Goal: Transaction & Acquisition: Purchase product/service

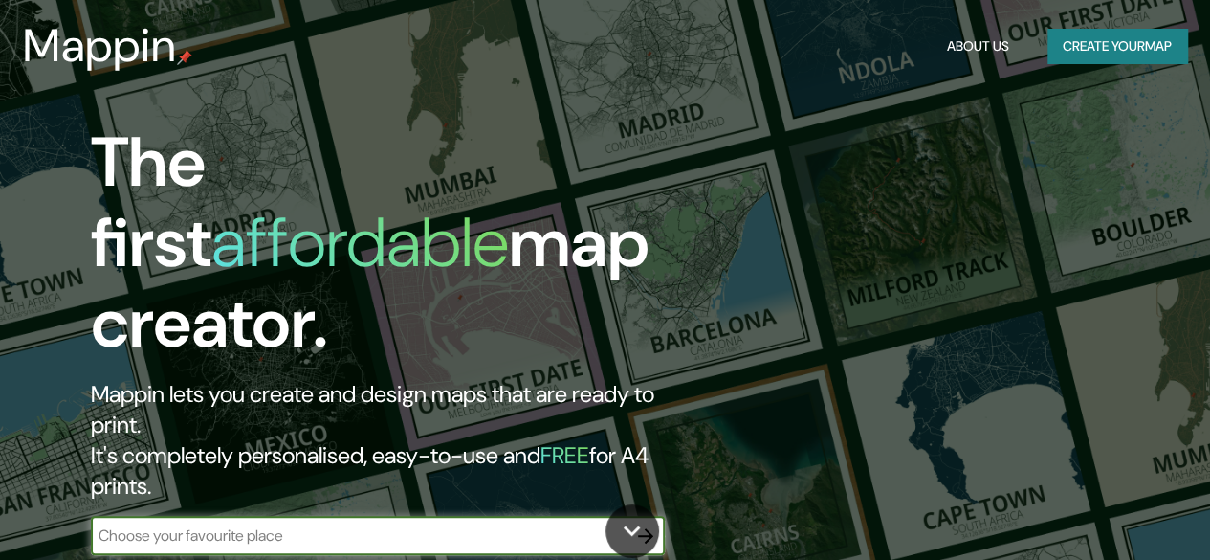
click at [203, 524] on input "text" at bounding box center [359, 535] width 536 height 22
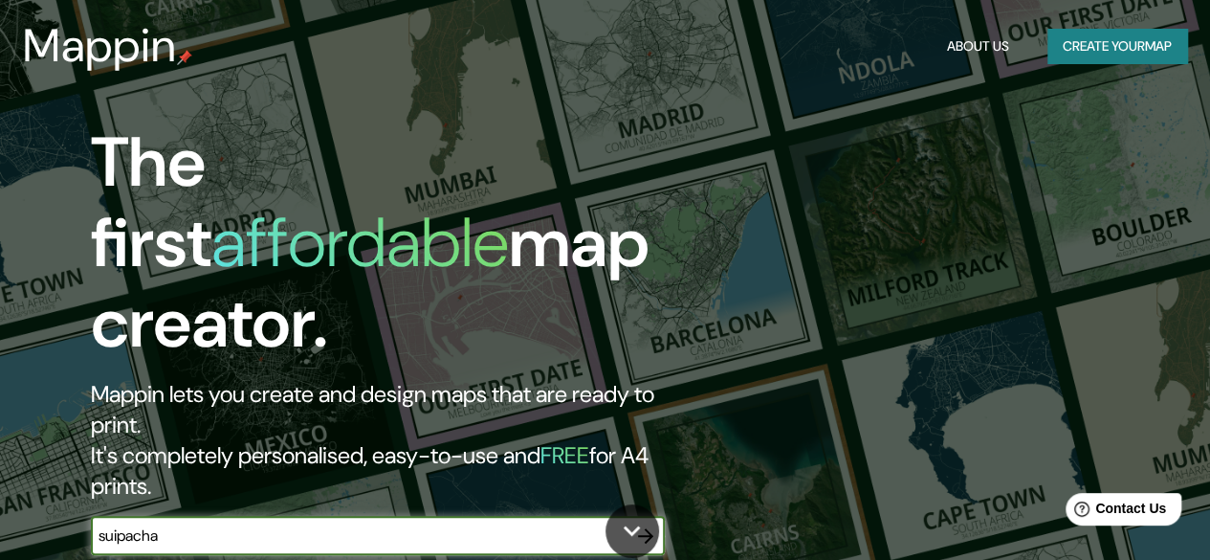
scroll to position [287, 0]
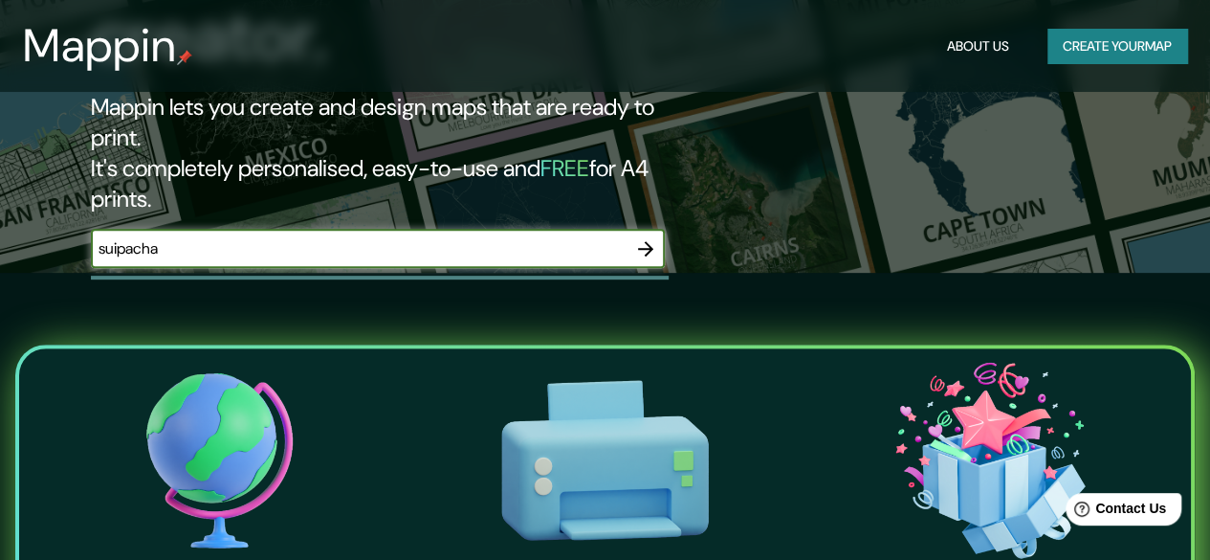
type input "suipacha"
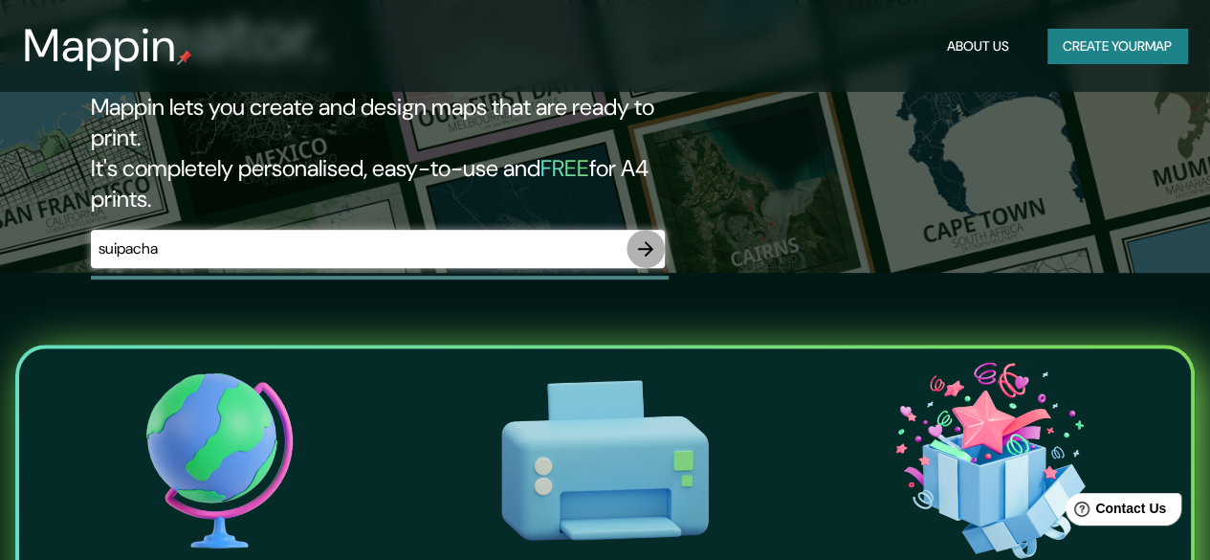
click at [643, 237] on icon "button" at bounding box center [645, 248] width 23 height 23
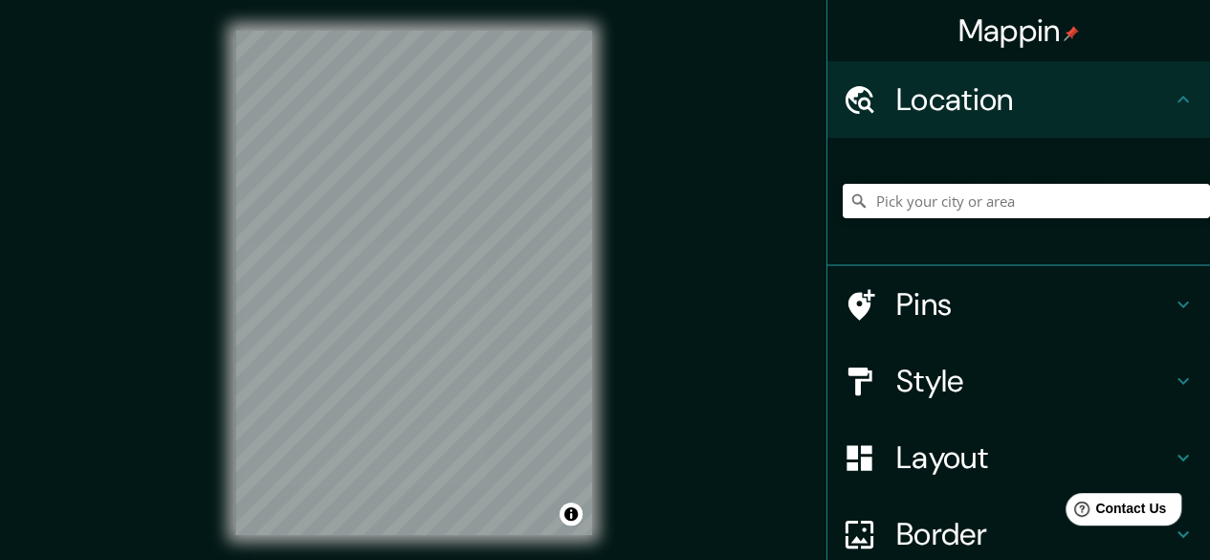
click at [1001, 199] on input "Pick your city or area" at bounding box center [1026, 201] width 367 height 34
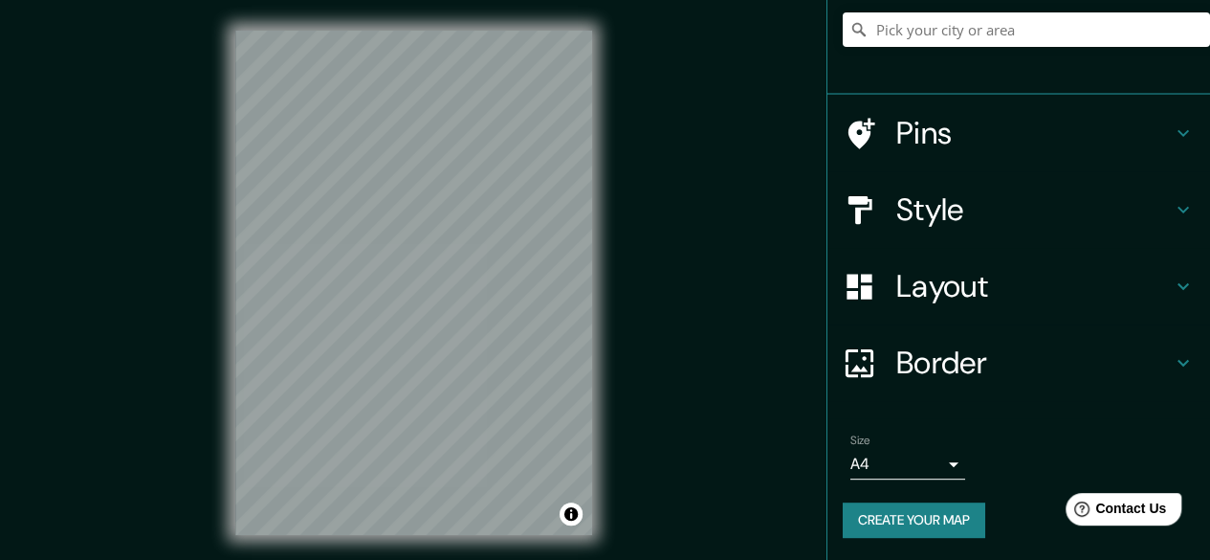
click at [942, 469] on body "Mappin Location Pins Style Layout Border Choose a border. Hint : you can make l…" at bounding box center [605, 280] width 1210 height 560
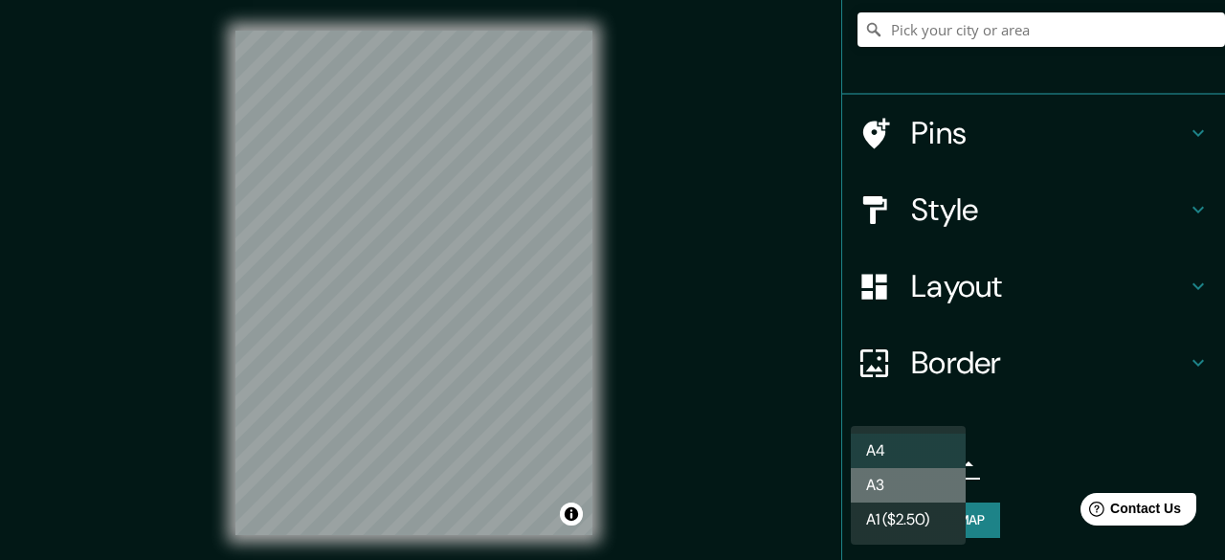
click at [895, 490] on li "A3" at bounding box center [908, 485] width 115 height 34
type input "a4"
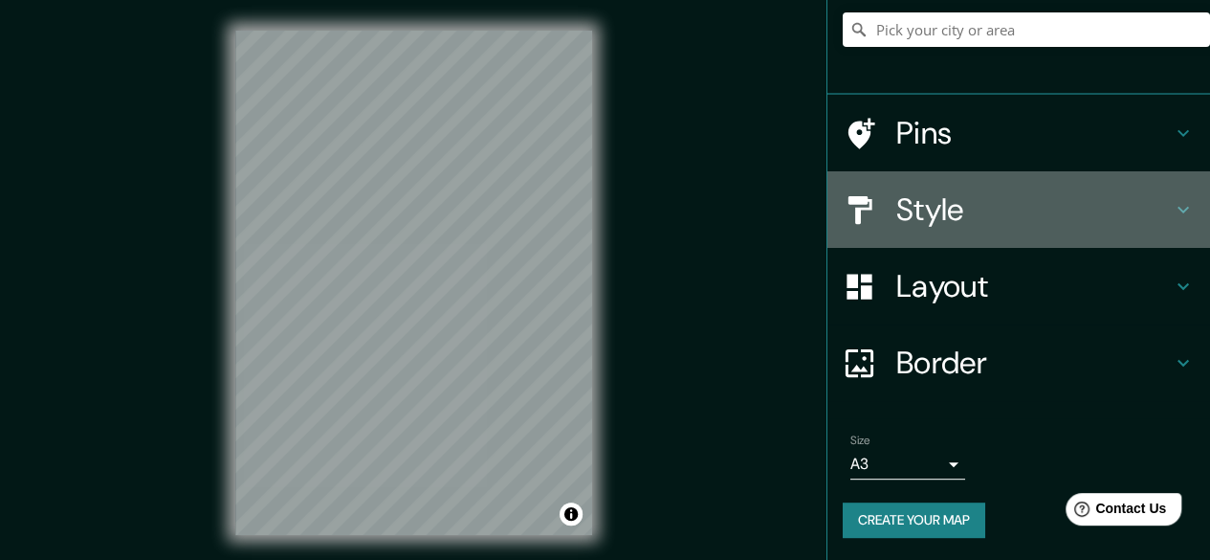
click at [989, 204] on h4 "Style" at bounding box center [1035, 209] width 276 height 38
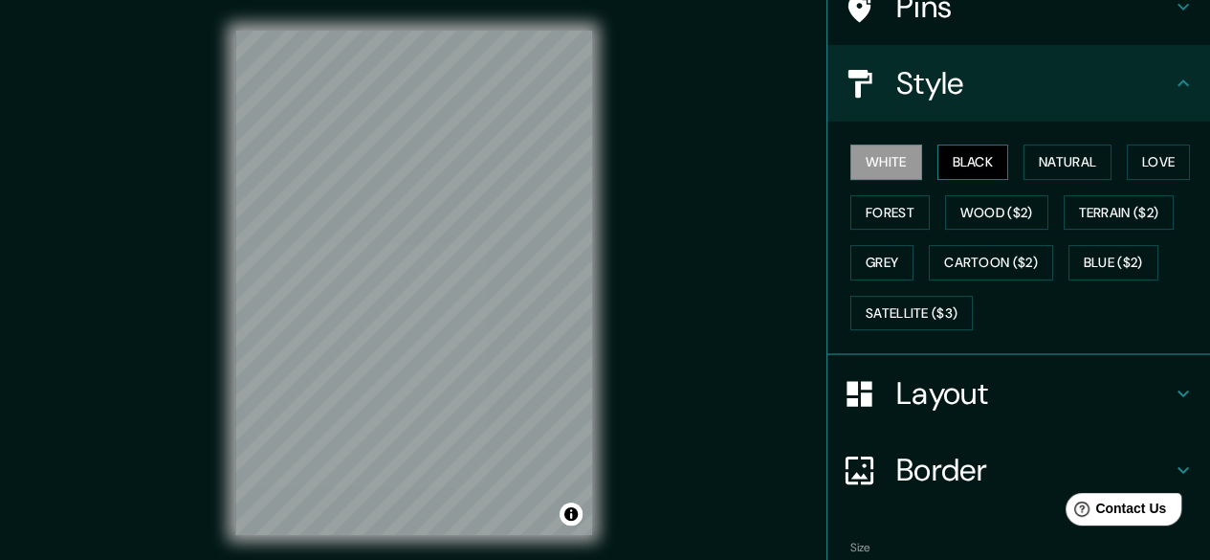
click at [938, 169] on button "Black" at bounding box center [974, 161] width 72 height 35
click at [896, 160] on button "White" at bounding box center [887, 161] width 72 height 35
click at [1037, 158] on button "Natural" at bounding box center [1068, 161] width 88 height 35
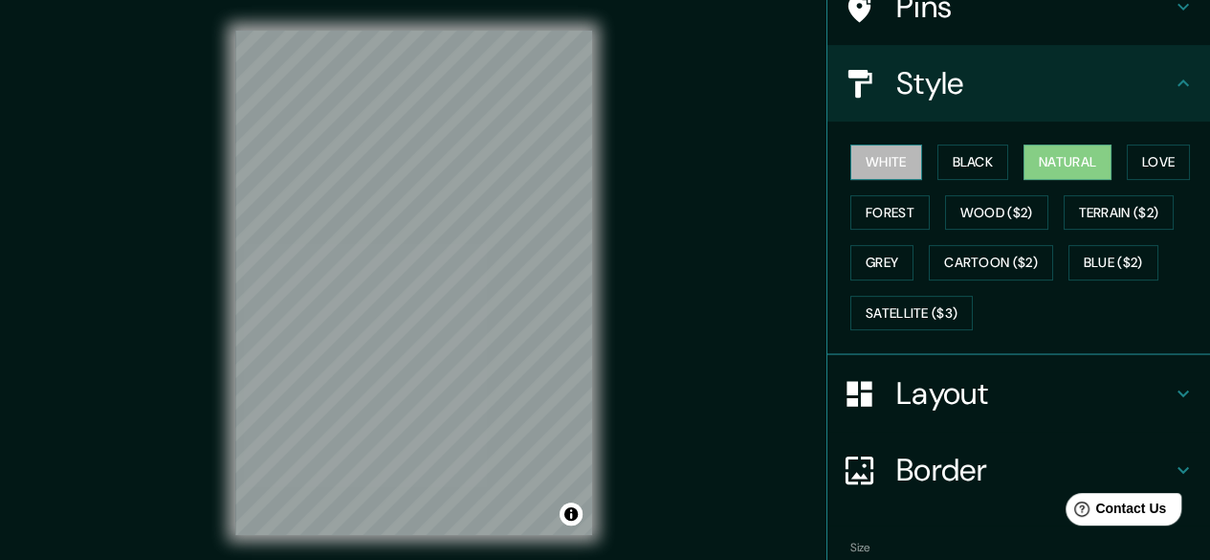
click at [883, 160] on button "White" at bounding box center [887, 161] width 72 height 35
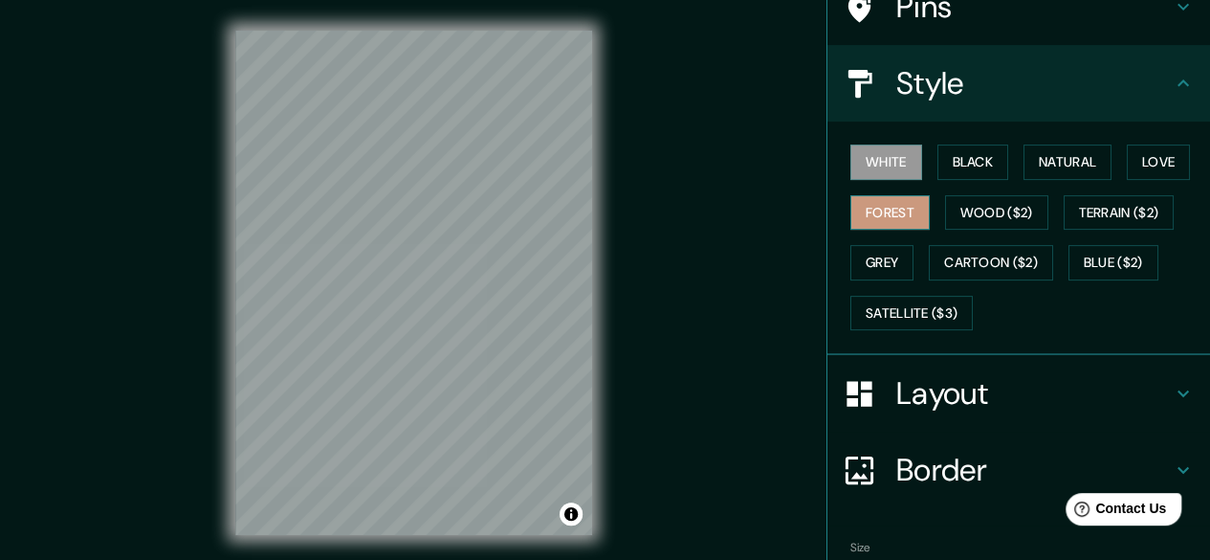
click at [894, 213] on button "Forest" at bounding box center [890, 212] width 79 height 35
click at [880, 164] on button "White" at bounding box center [887, 161] width 72 height 35
click at [869, 262] on button "Grey" at bounding box center [882, 262] width 63 height 35
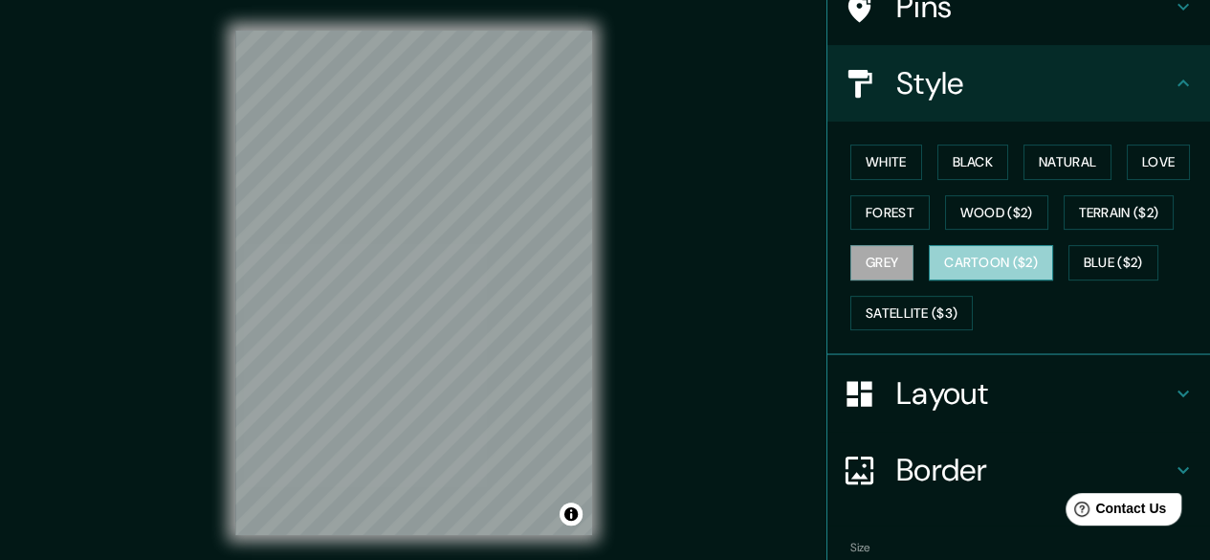
click at [1009, 257] on button "Cartoon ($2)" at bounding box center [991, 262] width 124 height 35
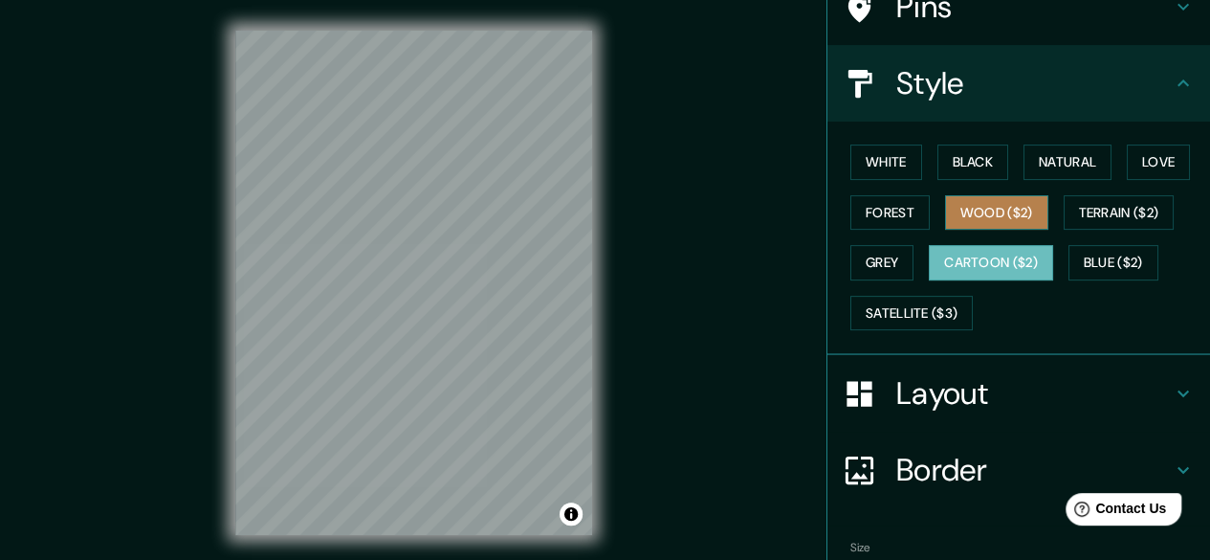
click at [997, 208] on button "Wood ($2)" at bounding box center [996, 212] width 103 height 35
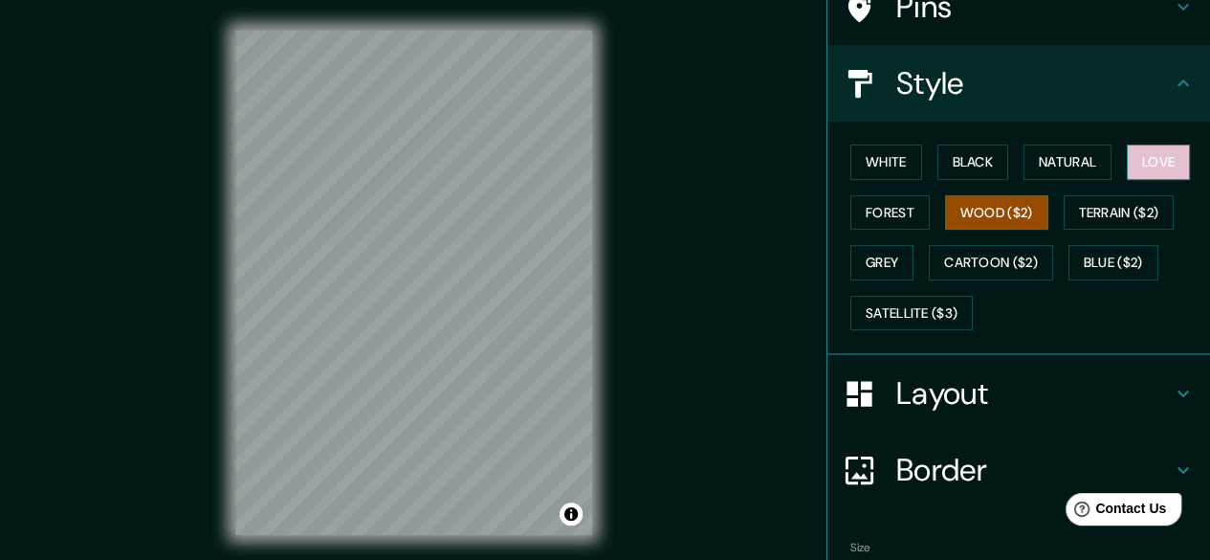
click at [1143, 164] on button "Love" at bounding box center [1158, 161] width 63 height 35
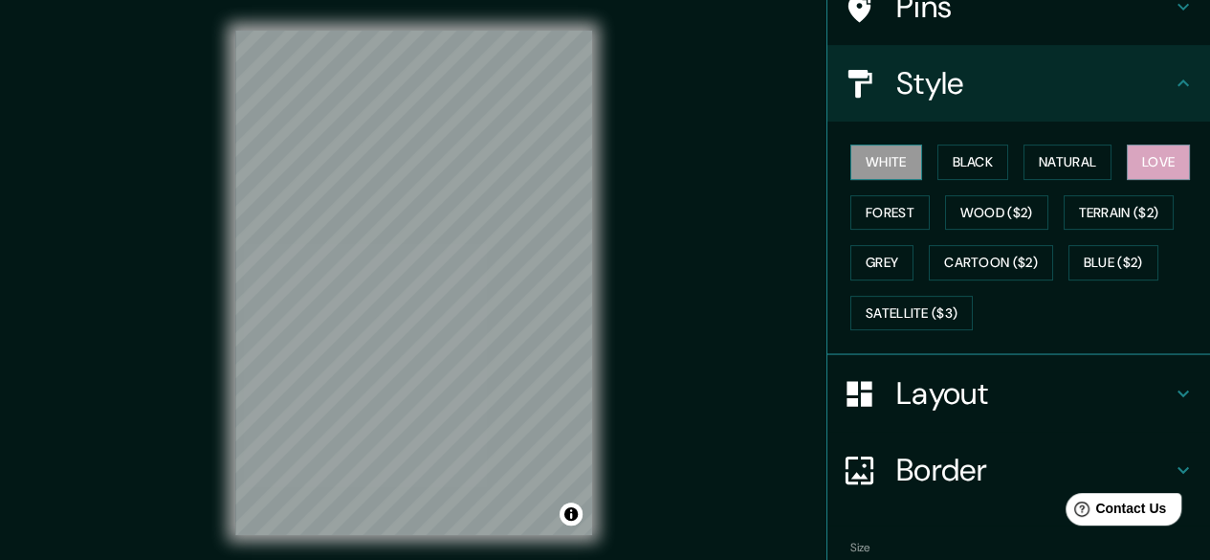
click at [893, 171] on button "White" at bounding box center [887, 161] width 72 height 35
click at [993, 395] on h4 "Layout" at bounding box center [1035, 393] width 276 height 38
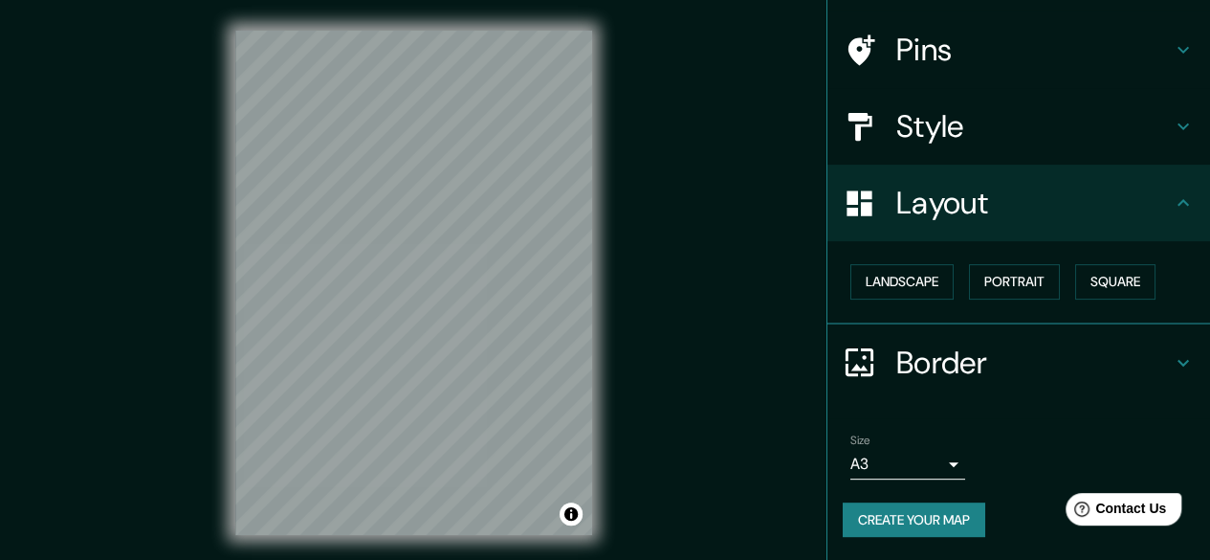
scroll to position [126, 0]
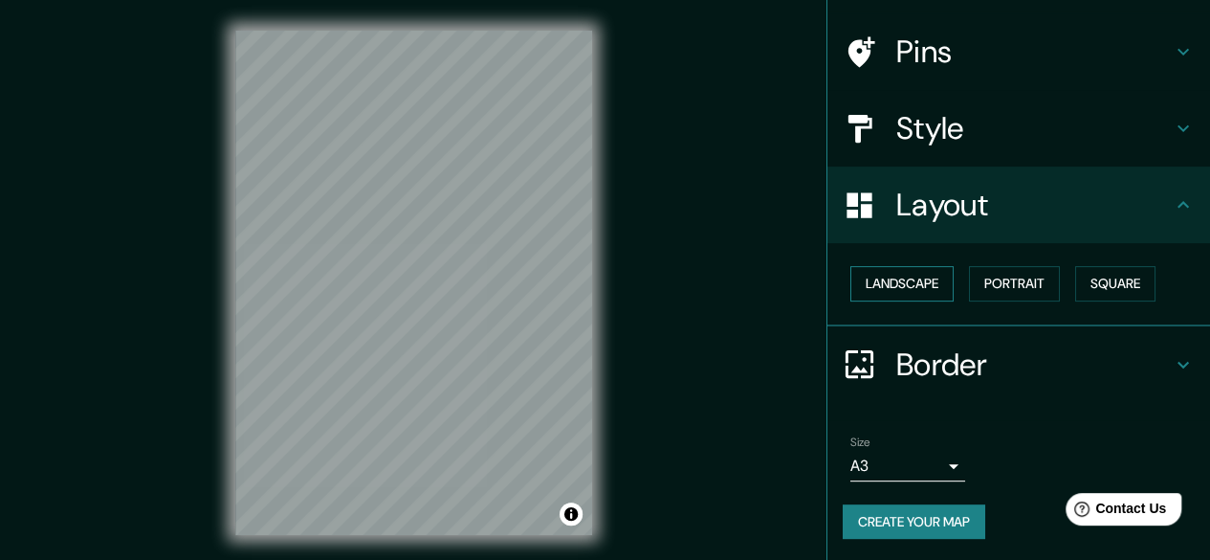
click at [920, 291] on button "Landscape" at bounding box center [902, 283] width 103 height 35
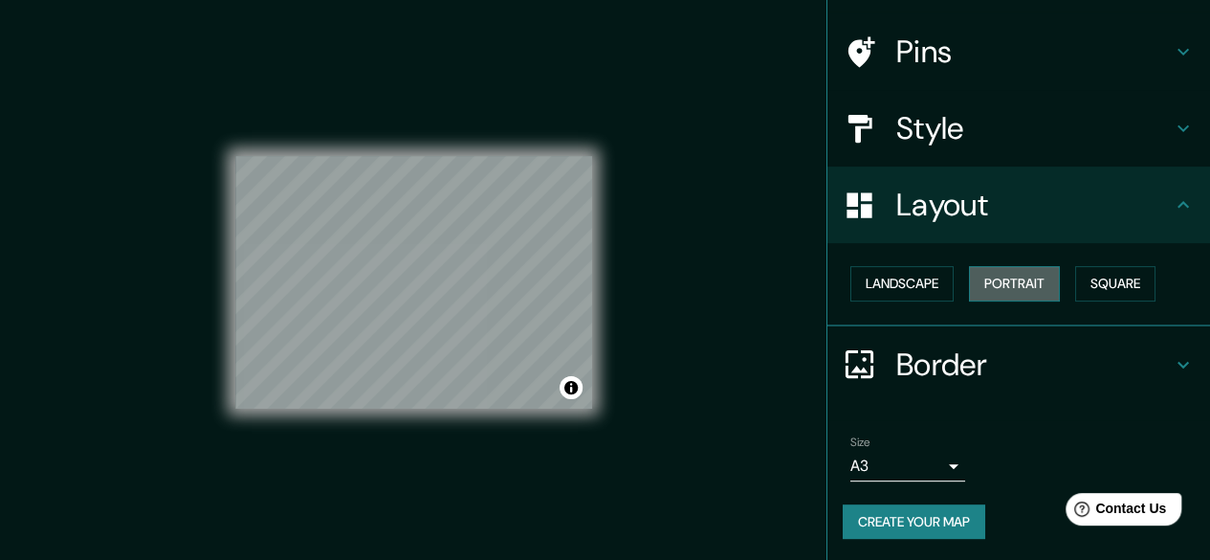
click at [1006, 292] on button "Portrait" at bounding box center [1014, 283] width 91 height 35
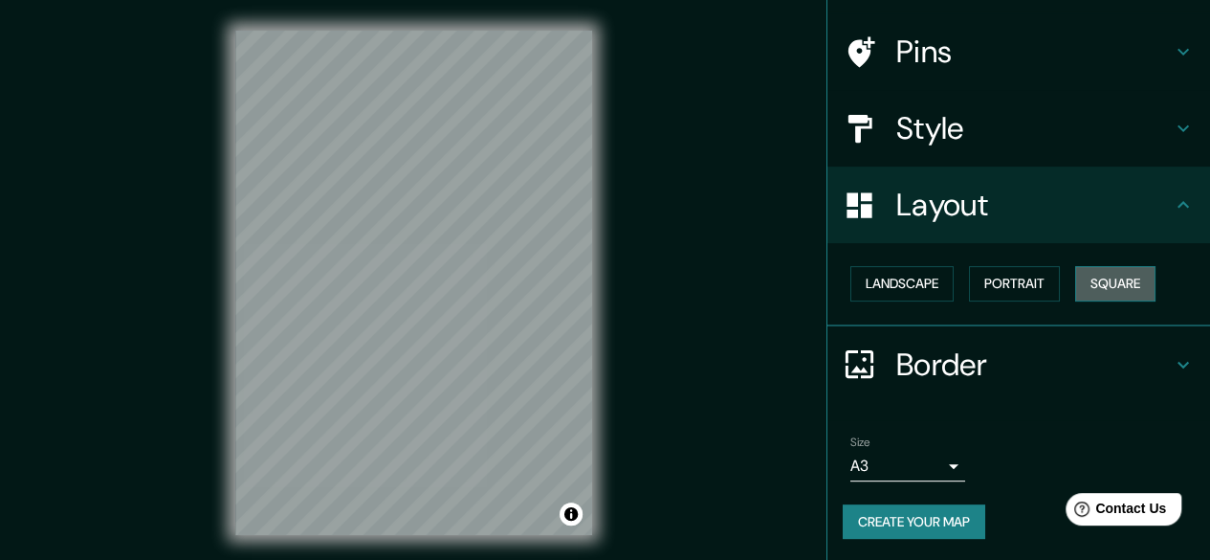
click at [1091, 286] on button "Square" at bounding box center [1115, 283] width 80 height 35
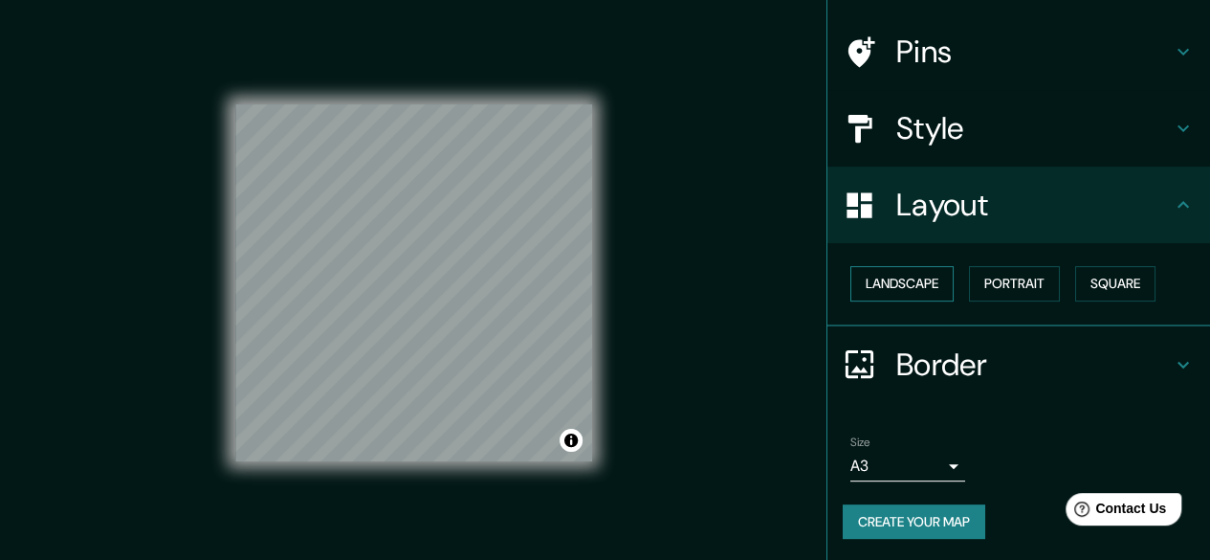
click at [885, 282] on button "Landscape" at bounding box center [902, 283] width 103 height 35
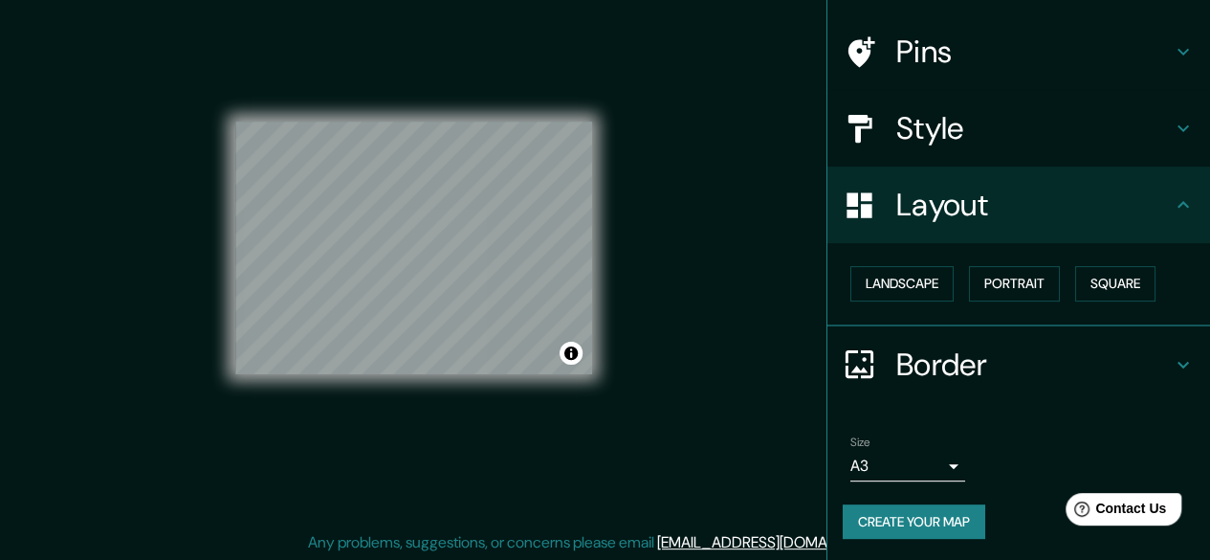
scroll to position [35, 0]
click at [911, 527] on button "Create your map" at bounding box center [914, 521] width 143 height 35
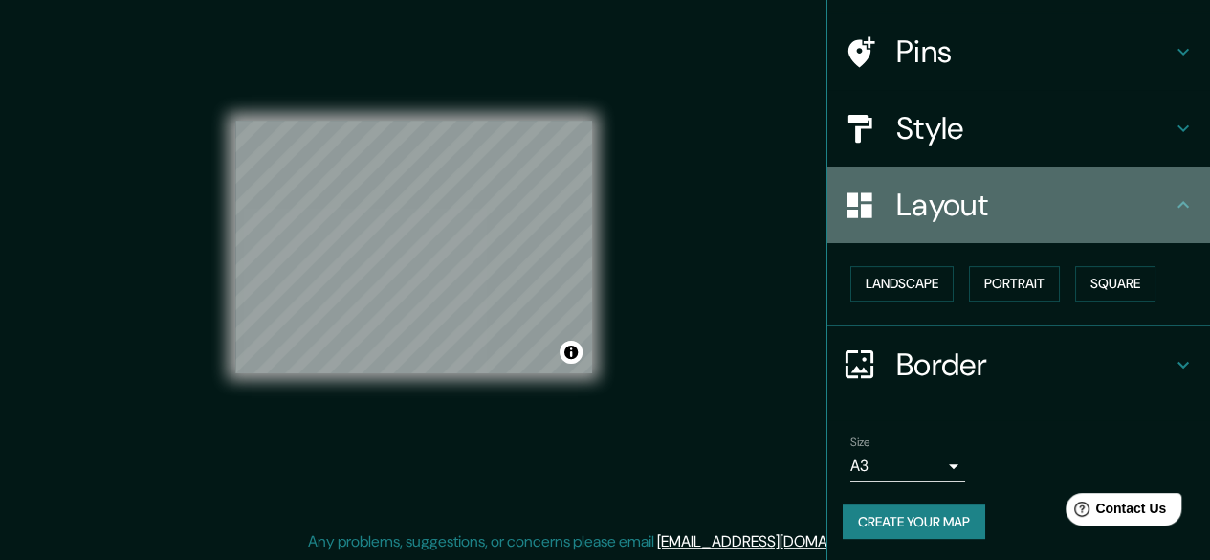
click at [1177, 193] on icon at bounding box center [1183, 204] width 23 height 23
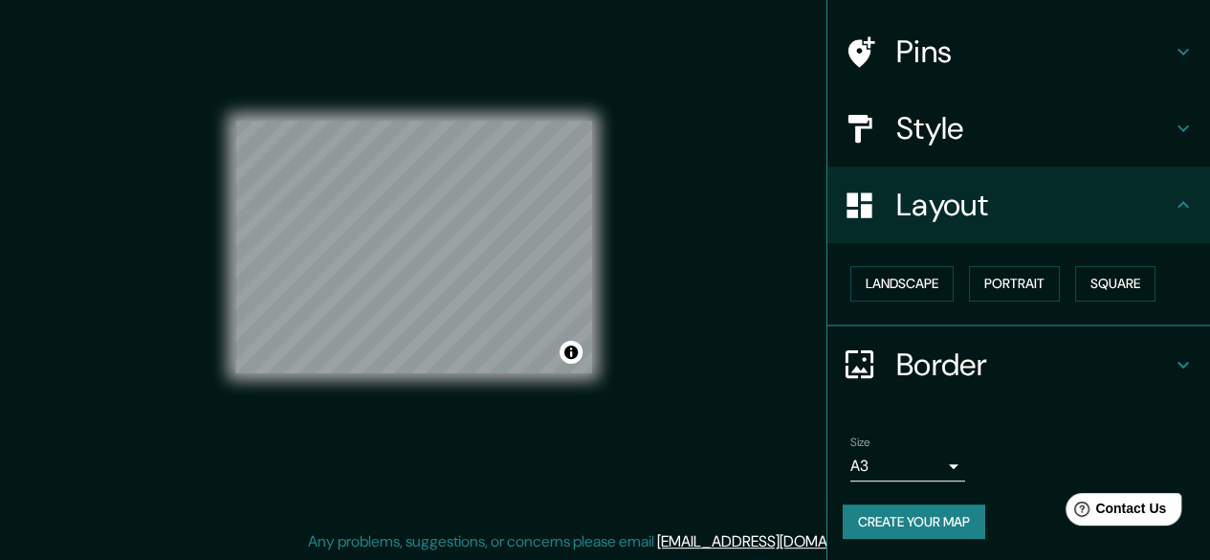
click at [1172, 208] on icon at bounding box center [1183, 204] width 23 height 23
click at [919, 523] on button "Create your map" at bounding box center [914, 521] width 143 height 35
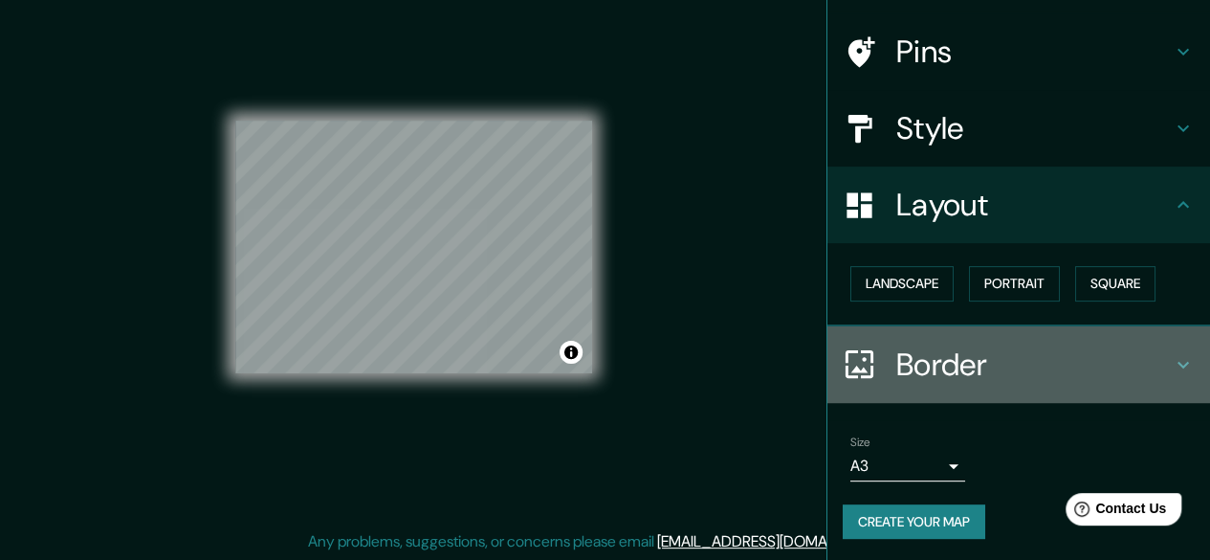
click at [1172, 355] on icon at bounding box center [1183, 364] width 23 height 23
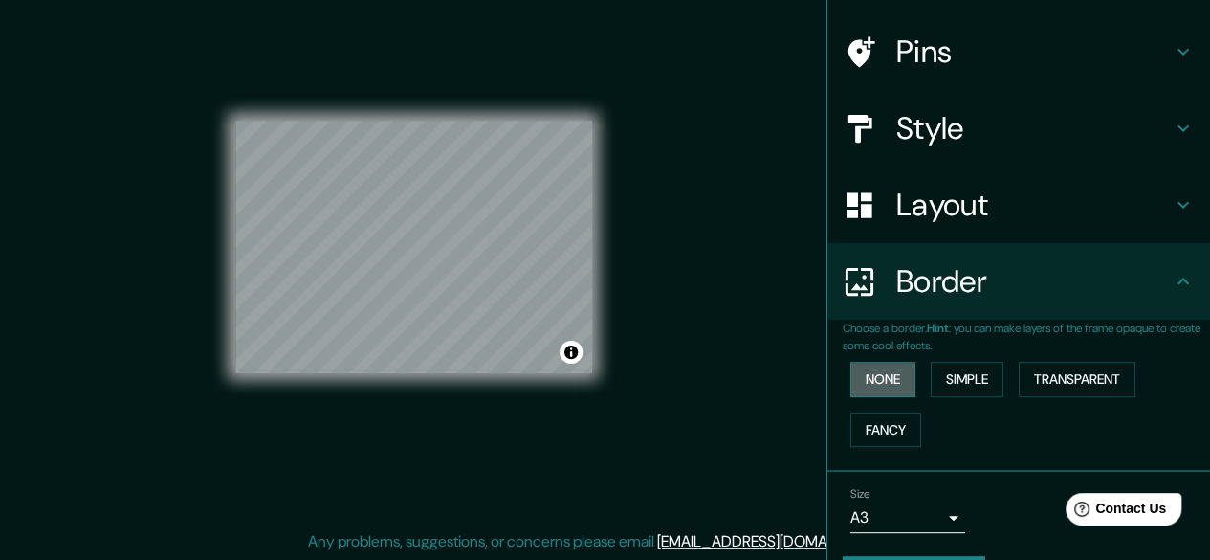
click at [863, 383] on button "None" at bounding box center [883, 379] width 65 height 35
click at [961, 388] on button "Simple" at bounding box center [967, 379] width 73 height 35
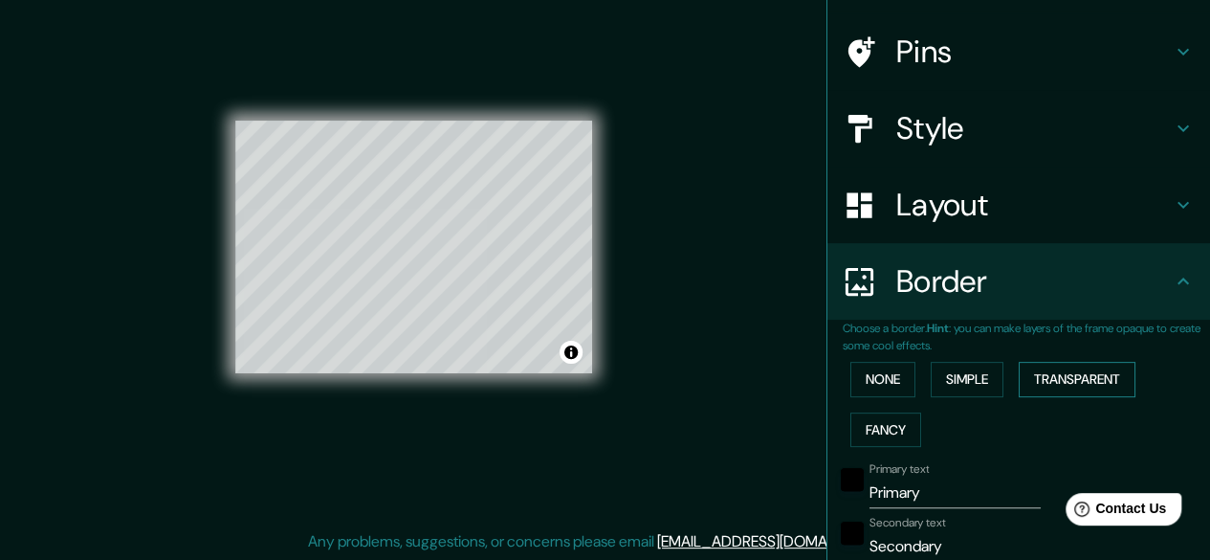
click at [1045, 373] on button "Transparent" at bounding box center [1077, 379] width 117 height 35
click at [866, 387] on button "None" at bounding box center [883, 379] width 65 height 35
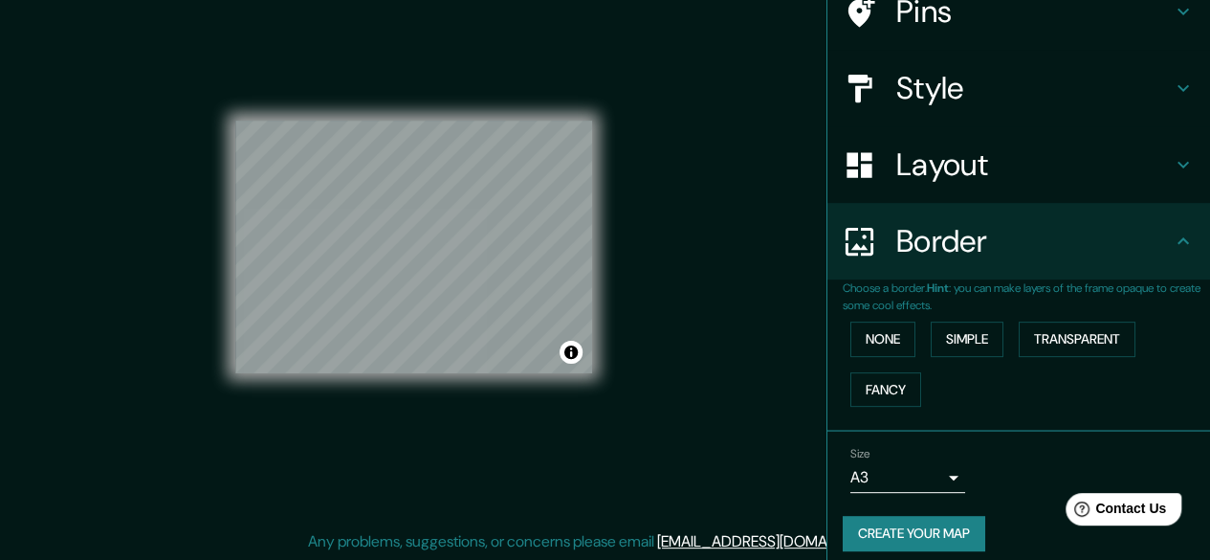
scroll to position [178, 0]
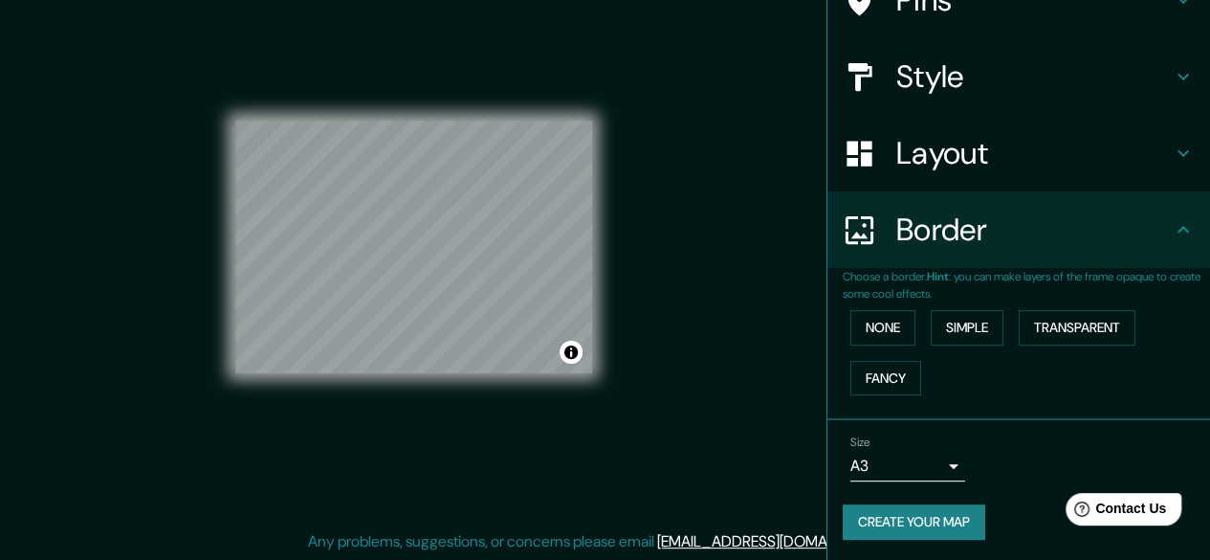
click at [1172, 233] on icon at bounding box center [1183, 229] width 23 height 23
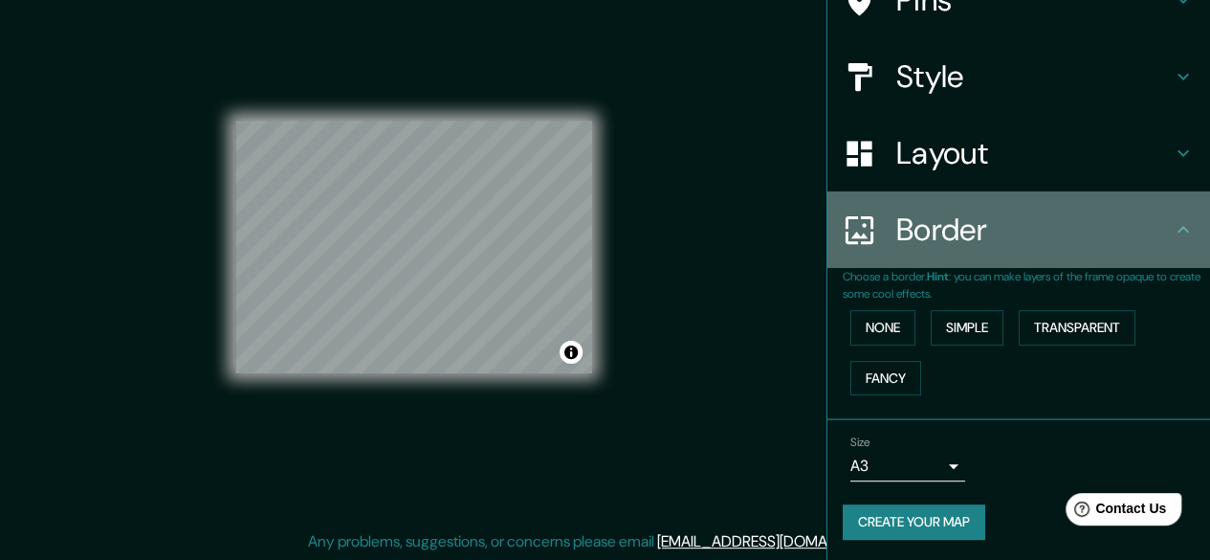
click at [1178, 226] on icon at bounding box center [1183, 229] width 11 height 7
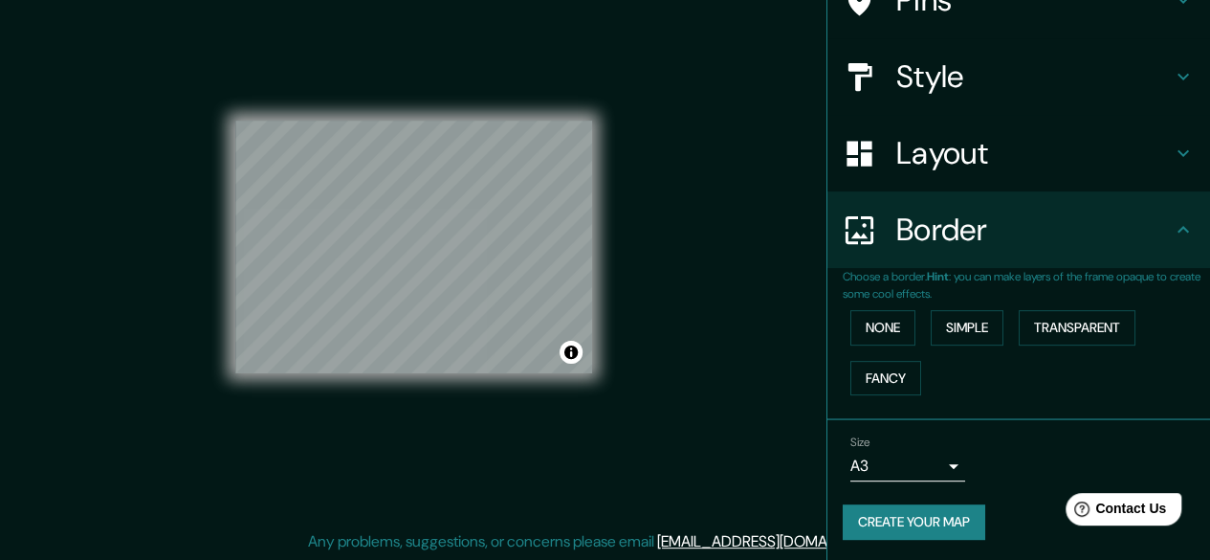
click at [1178, 151] on icon at bounding box center [1183, 153] width 11 height 7
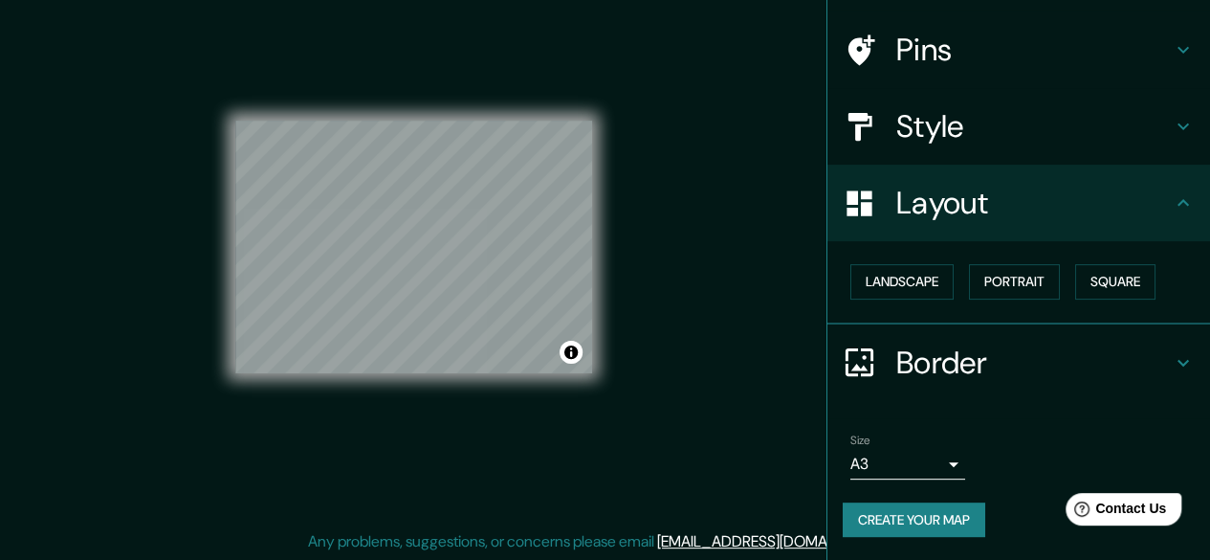
scroll to position [126, 0]
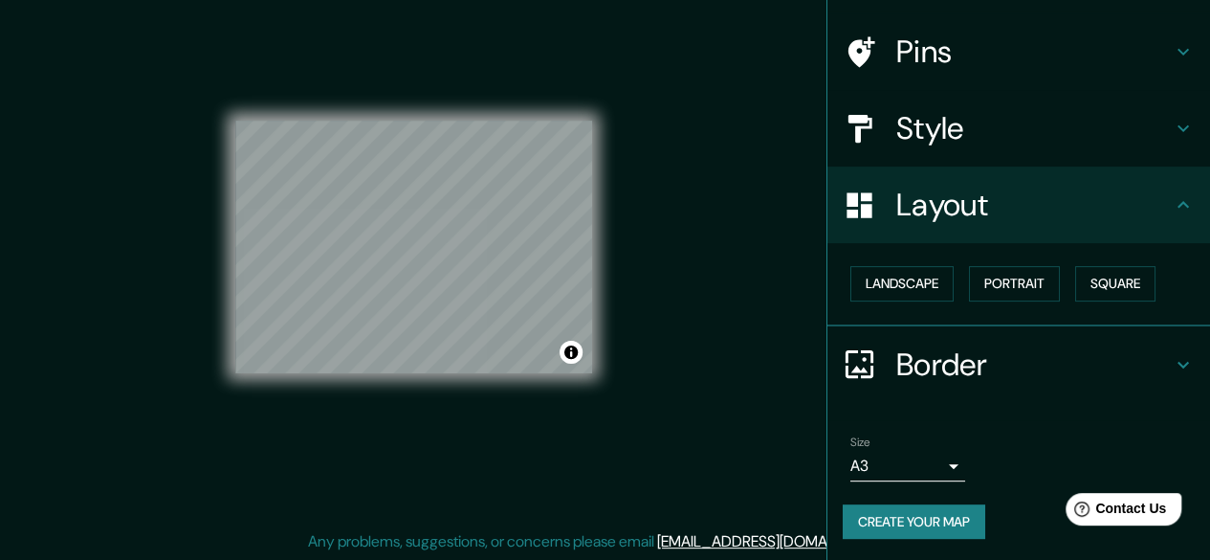
click at [1172, 207] on icon at bounding box center [1183, 204] width 23 height 23
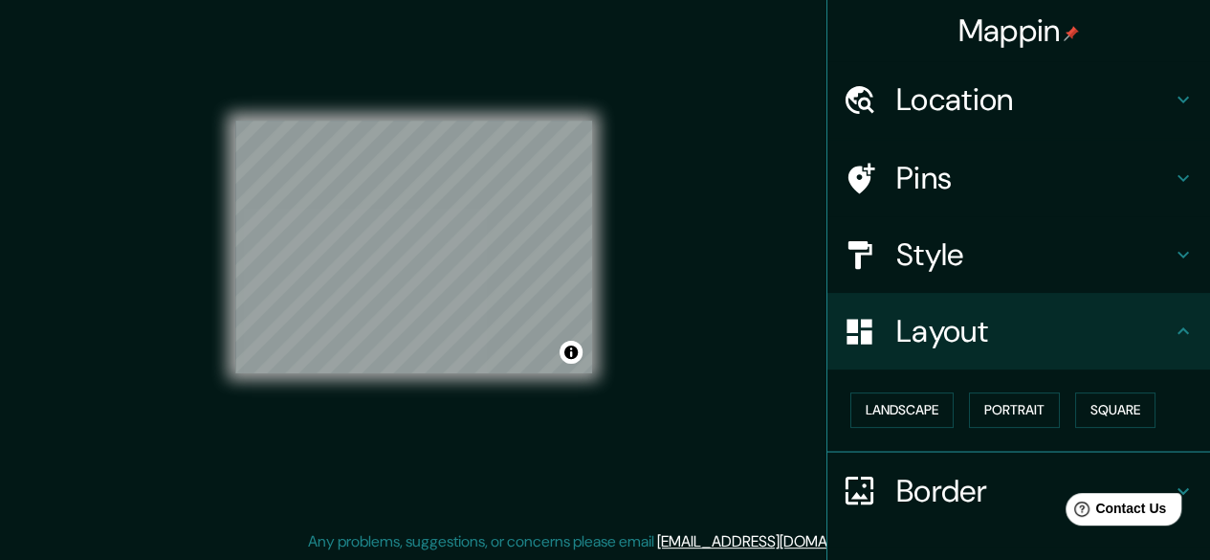
click at [1173, 184] on icon at bounding box center [1183, 177] width 23 height 23
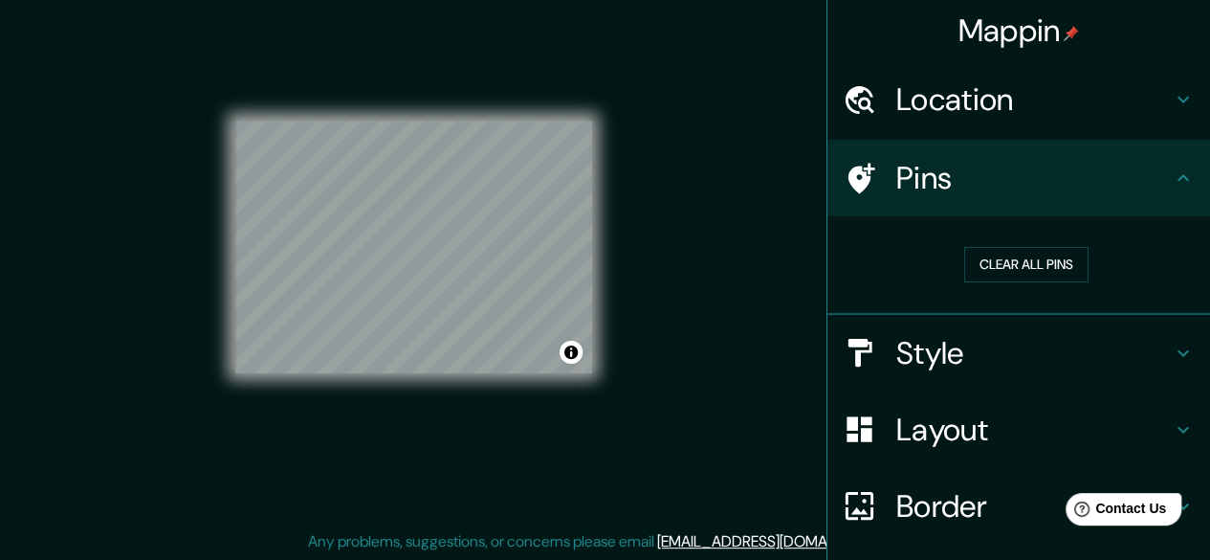
click at [1174, 179] on icon at bounding box center [1183, 177] width 23 height 23
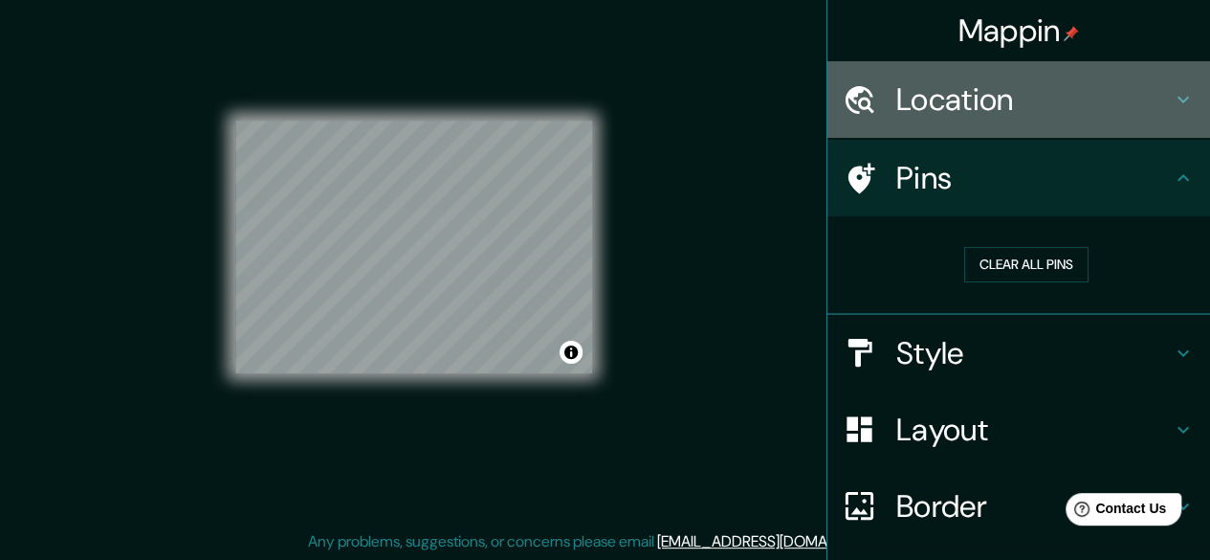
click at [1172, 107] on icon at bounding box center [1183, 99] width 23 height 23
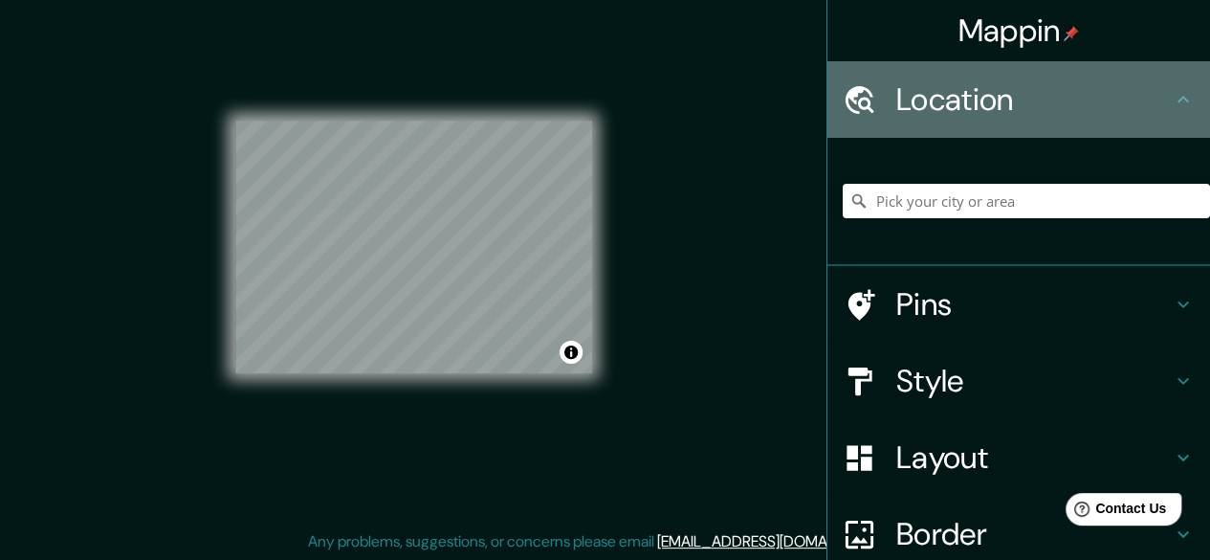
click at [1172, 107] on icon at bounding box center [1183, 99] width 23 height 23
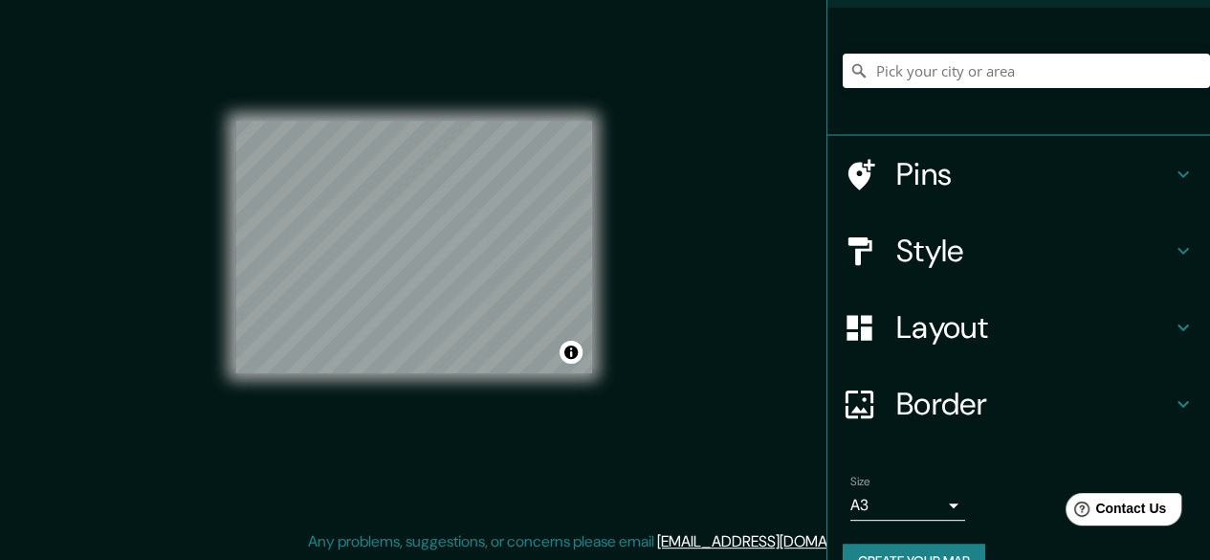
scroll to position [171, 0]
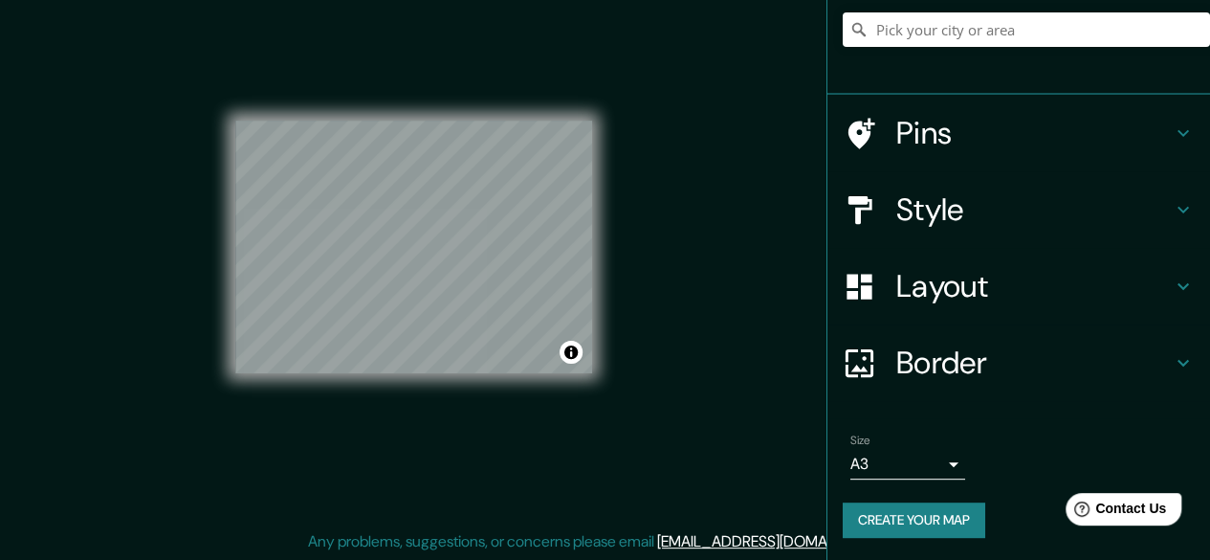
click at [898, 519] on button "Create your map" at bounding box center [914, 519] width 143 height 35
click at [527, 324] on div at bounding box center [526, 319] width 15 height 15
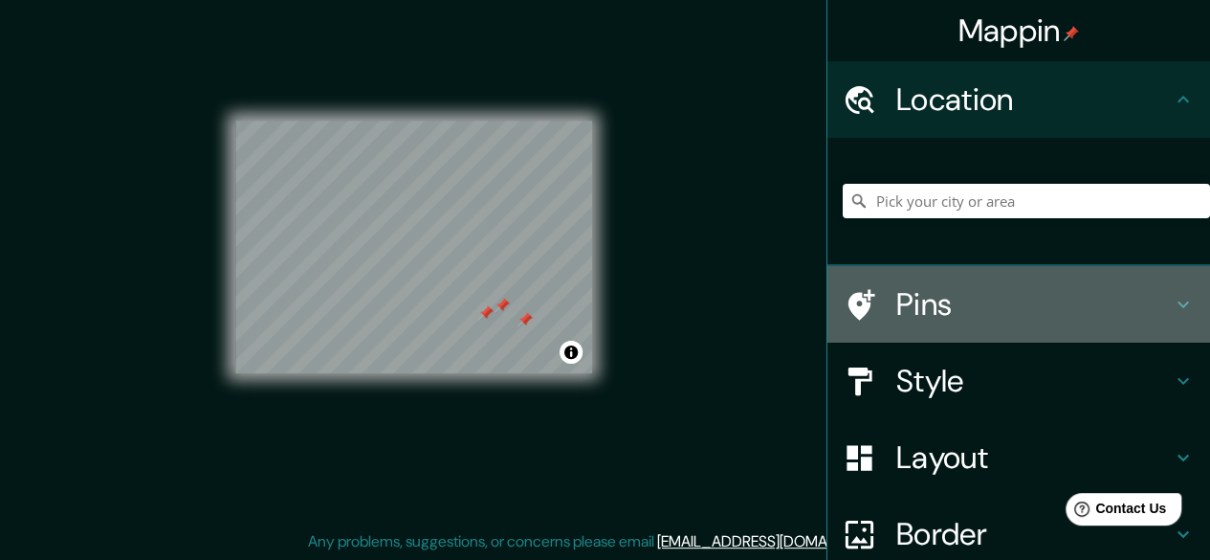
click at [1172, 314] on icon at bounding box center [1183, 304] width 23 height 23
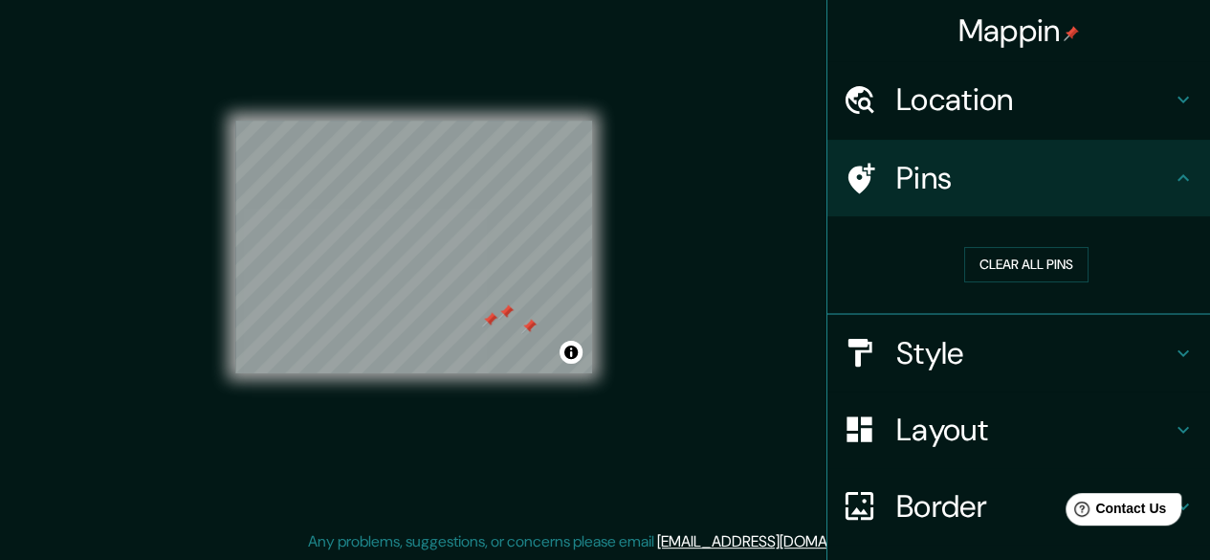
click at [499, 313] on div at bounding box center [506, 311] width 15 height 15
click at [486, 313] on div at bounding box center [488, 316] width 15 height 15
click at [509, 309] on div at bounding box center [505, 308] width 15 height 15
click at [530, 325] on div at bounding box center [528, 323] width 15 height 15
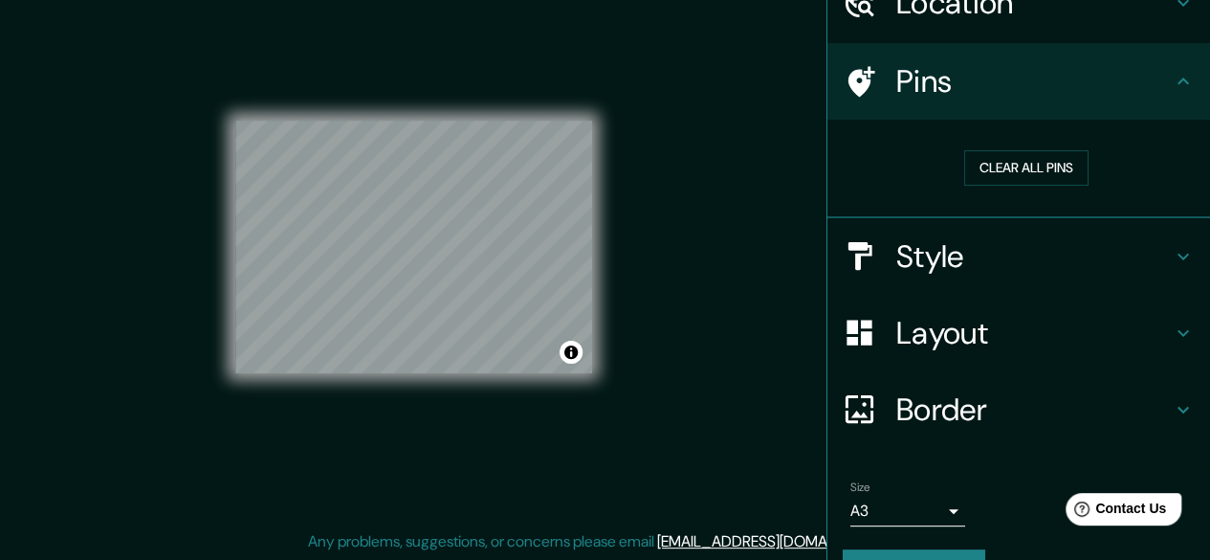
scroll to position [142, 0]
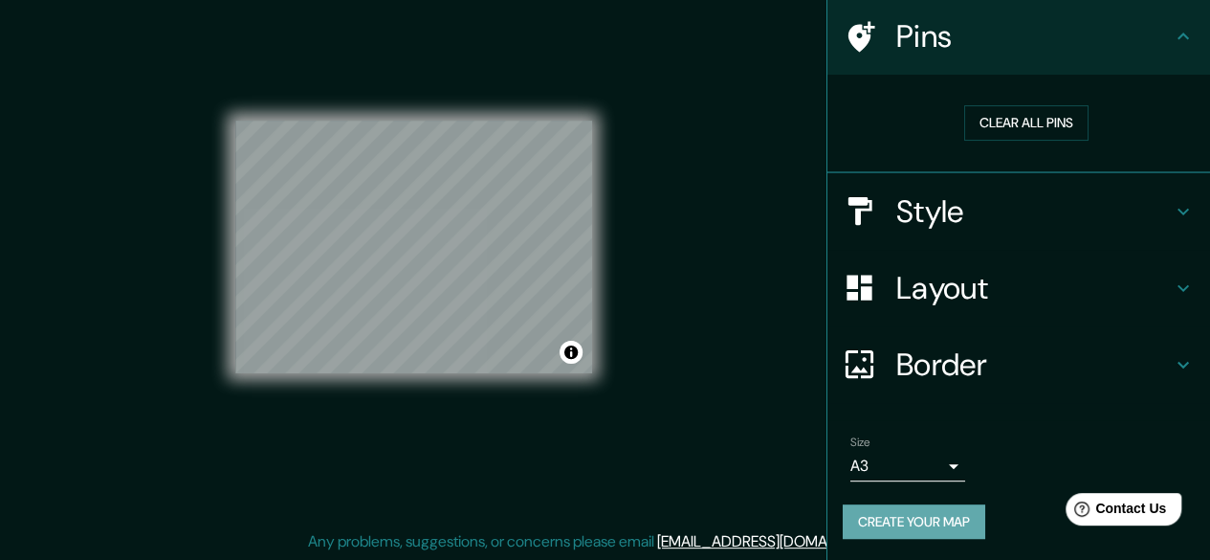
click at [926, 520] on button "Create your map" at bounding box center [914, 521] width 143 height 35
click at [572, 353] on button "Toggle attribution" at bounding box center [571, 352] width 23 height 23
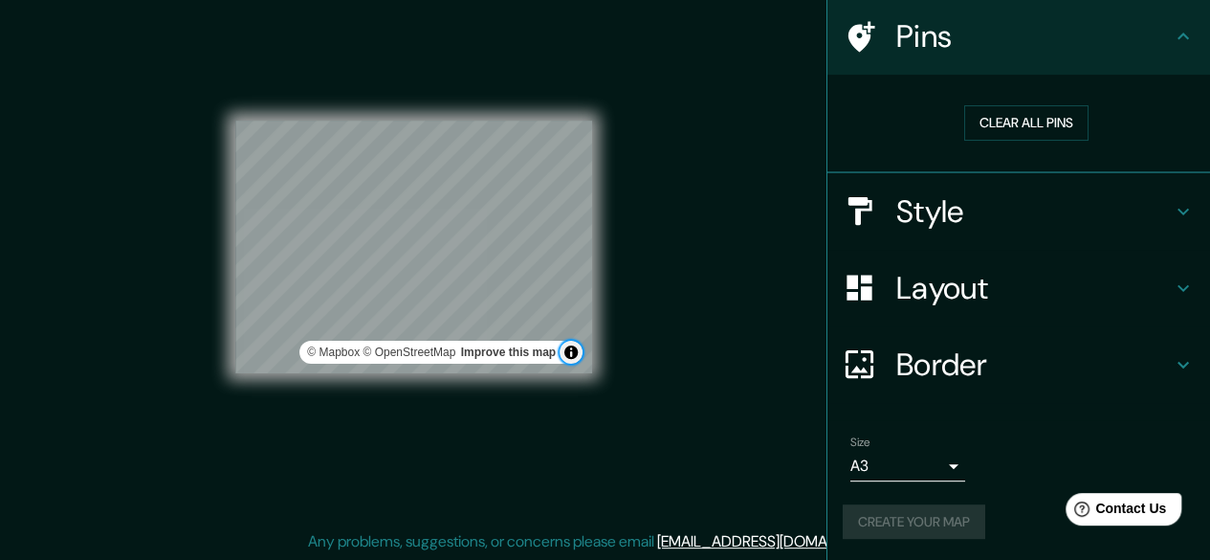
click at [572, 353] on button "Toggle attribution" at bounding box center [571, 352] width 23 height 23
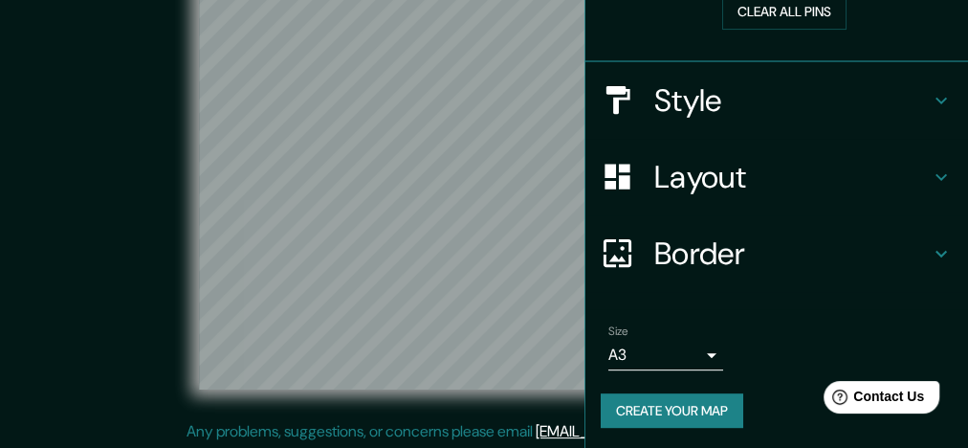
scroll to position [47, 0]
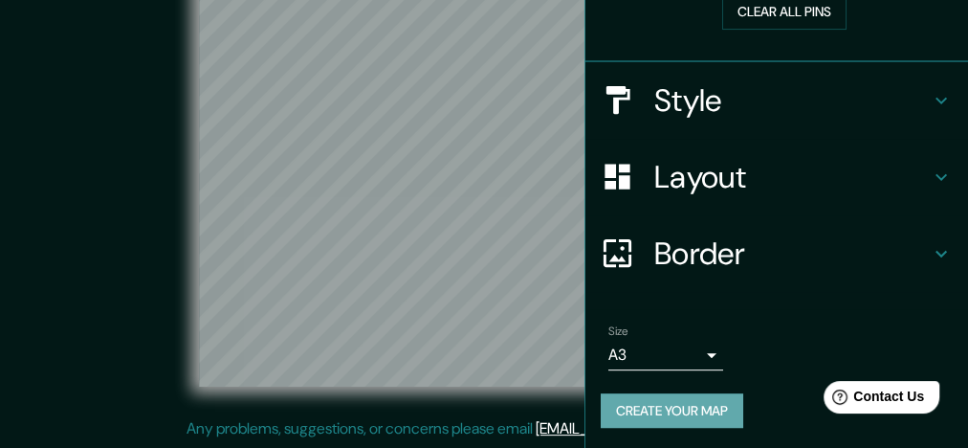
click at [632, 407] on button "Create your map" at bounding box center [672, 410] width 143 height 35
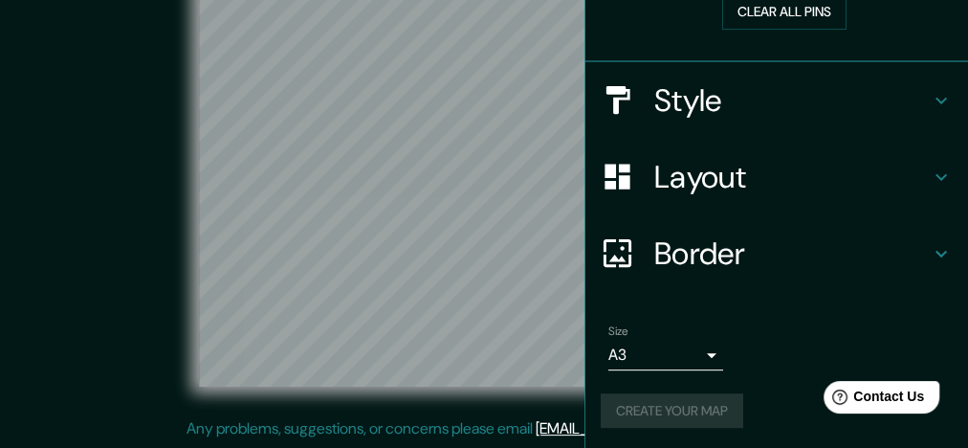
click at [632, 407] on div "Create your map" at bounding box center [777, 410] width 352 height 35
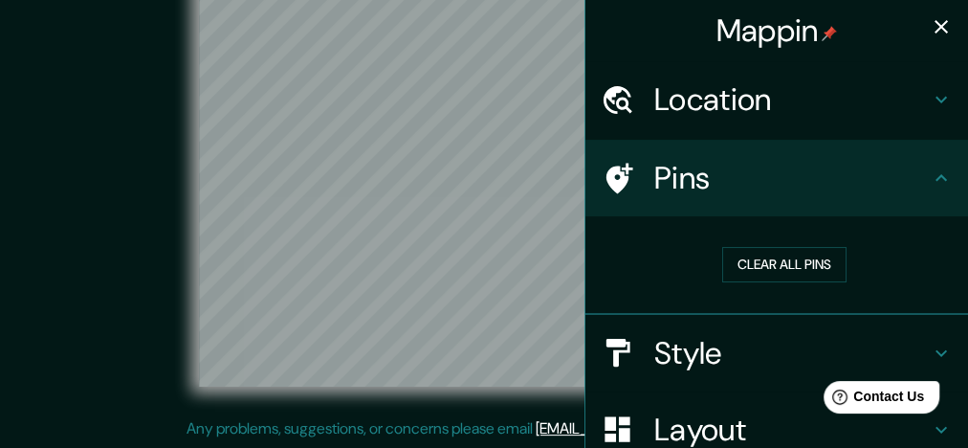
click at [935, 31] on icon "button" at bounding box center [941, 26] width 23 height 23
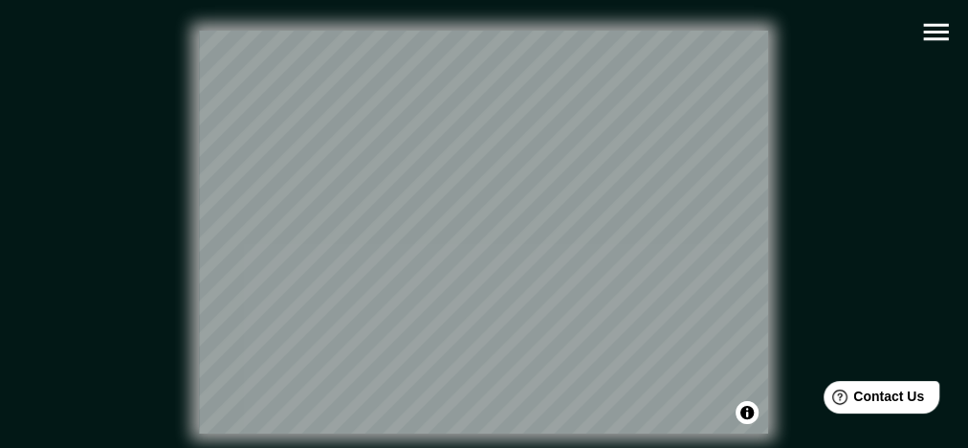
click at [943, 33] on icon "button" at bounding box center [935, 32] width 25 height 17
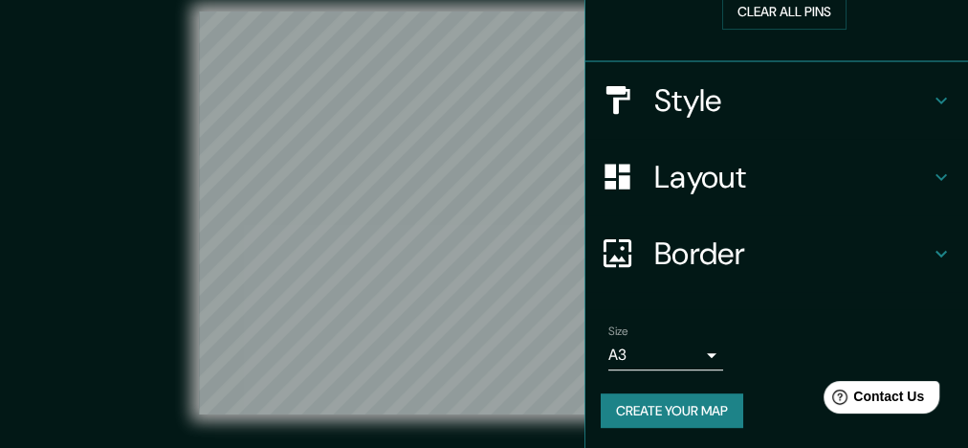
scroll to position [47, 0]
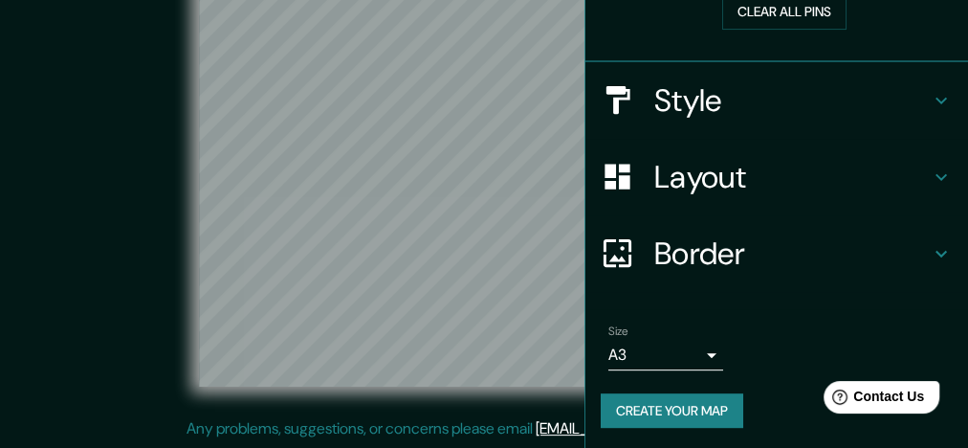
click at [698, 408] on button "Create your map" at bounding box center [672, 410] width 143 height 35
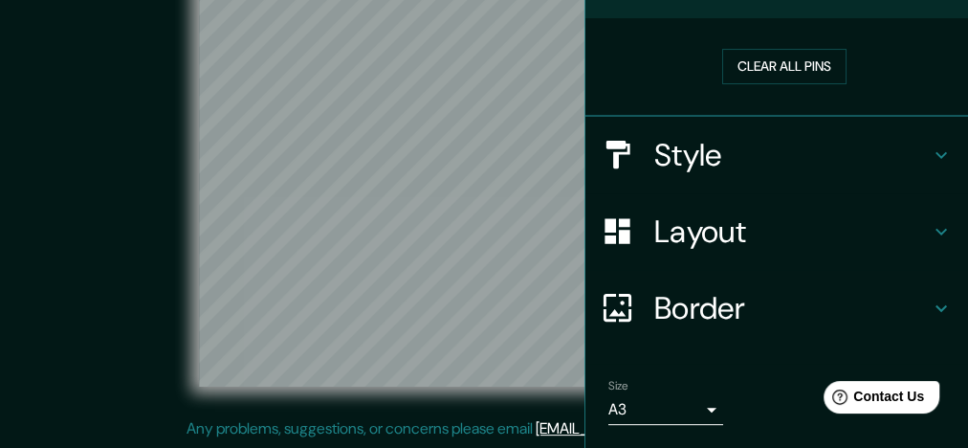
scroll to position [0, 0]
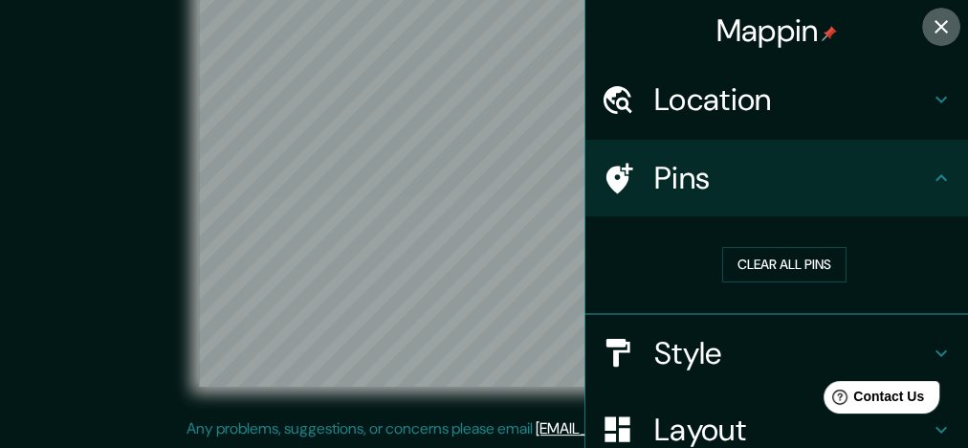
click at [935, 29] on icon "button" at bounding box center [941, 26] width 13 height 13
